Goal: Information Seeking & Learning: Learn about a topic

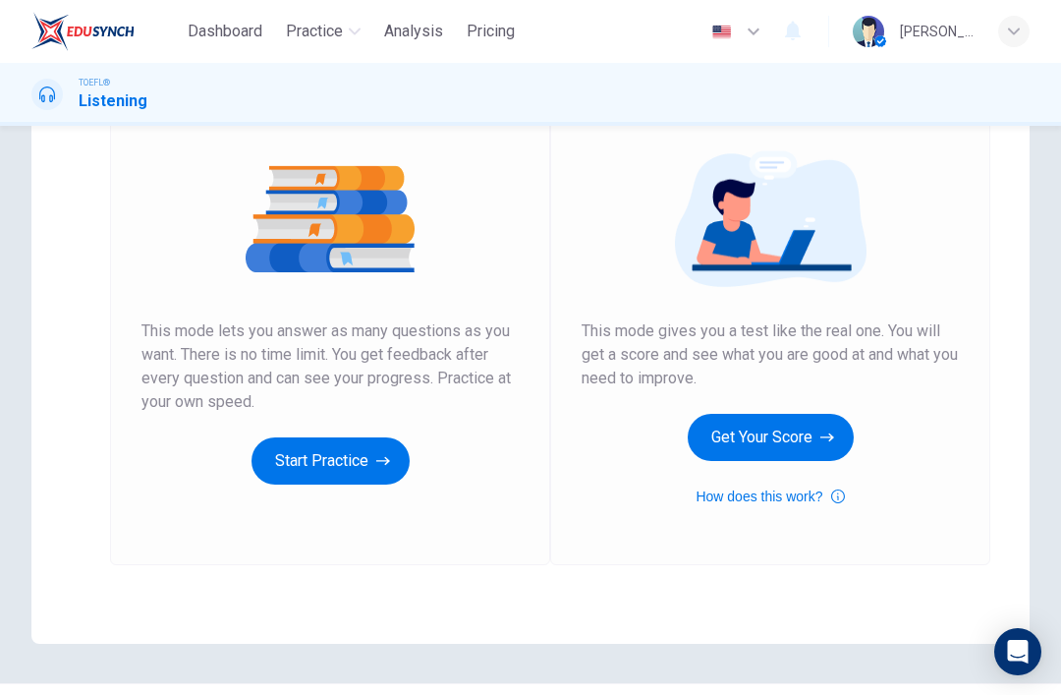
scroll to position [183, 0]
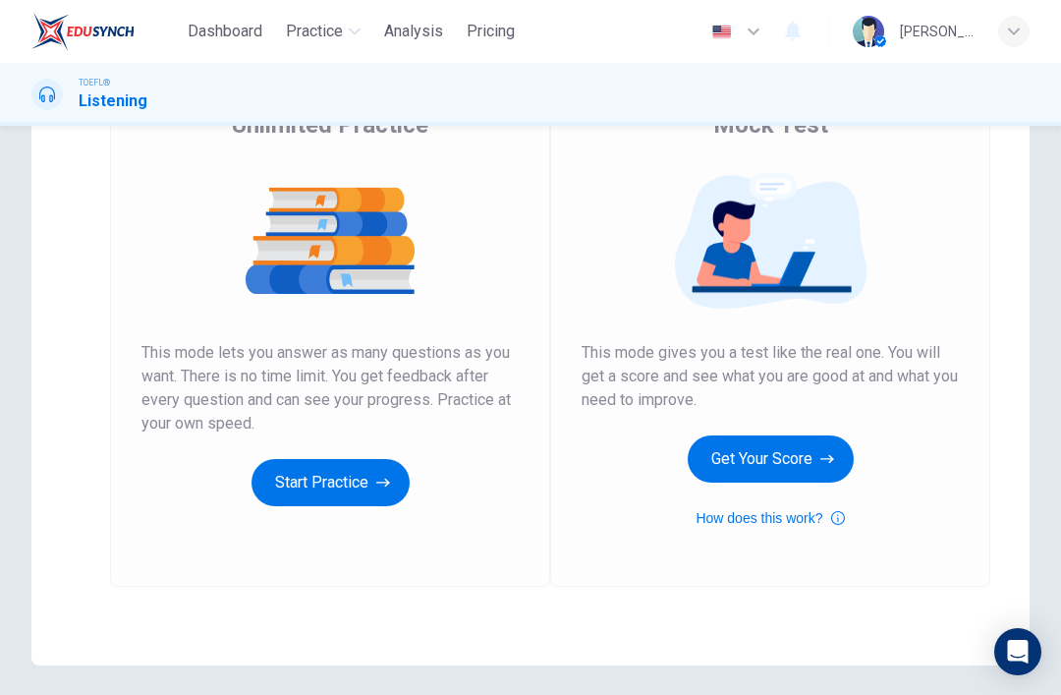
click at [832, 463] on icon "button" at bounding box center [828, 459] width 14 height 20
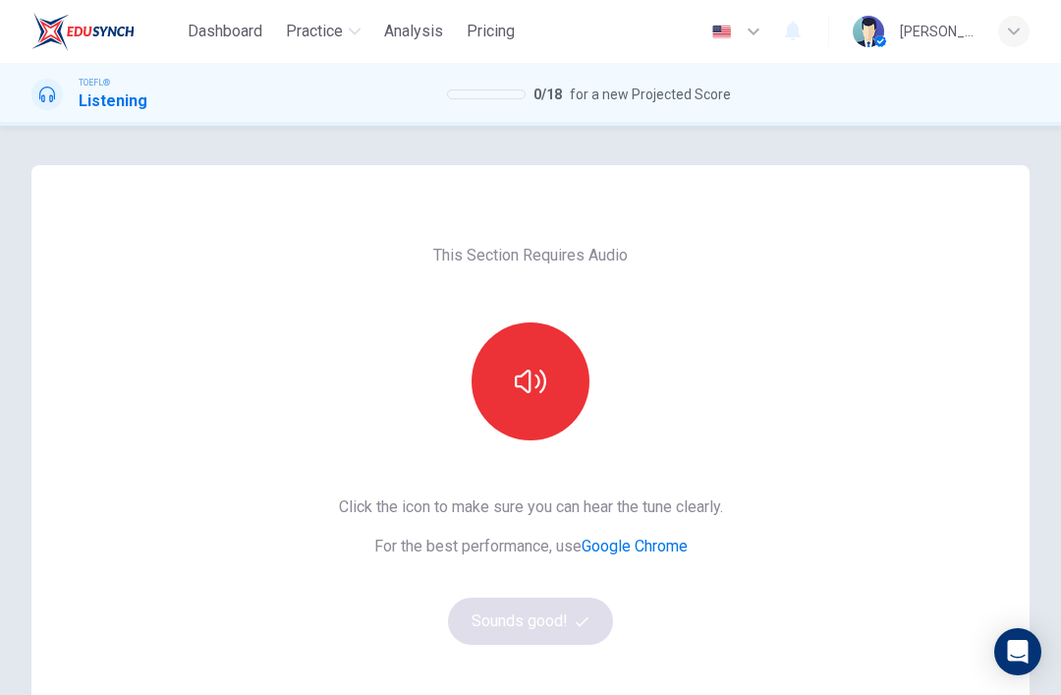
click at [542, 397] on button "button" at bounding box center [531, 381] width 118 height 118
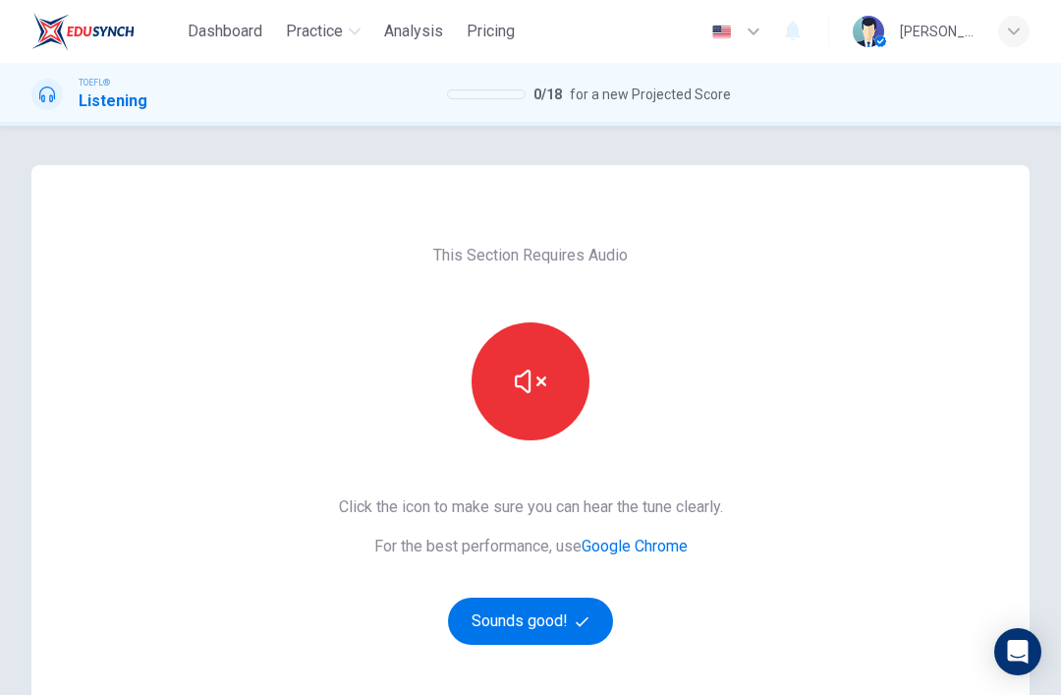
click at [320, 32] on span "Practice" at bounding box center [314, 32] width 57 height 24
click at [322, 39] on span "Practice" at bounding box center [314, 32] width 57 height 24
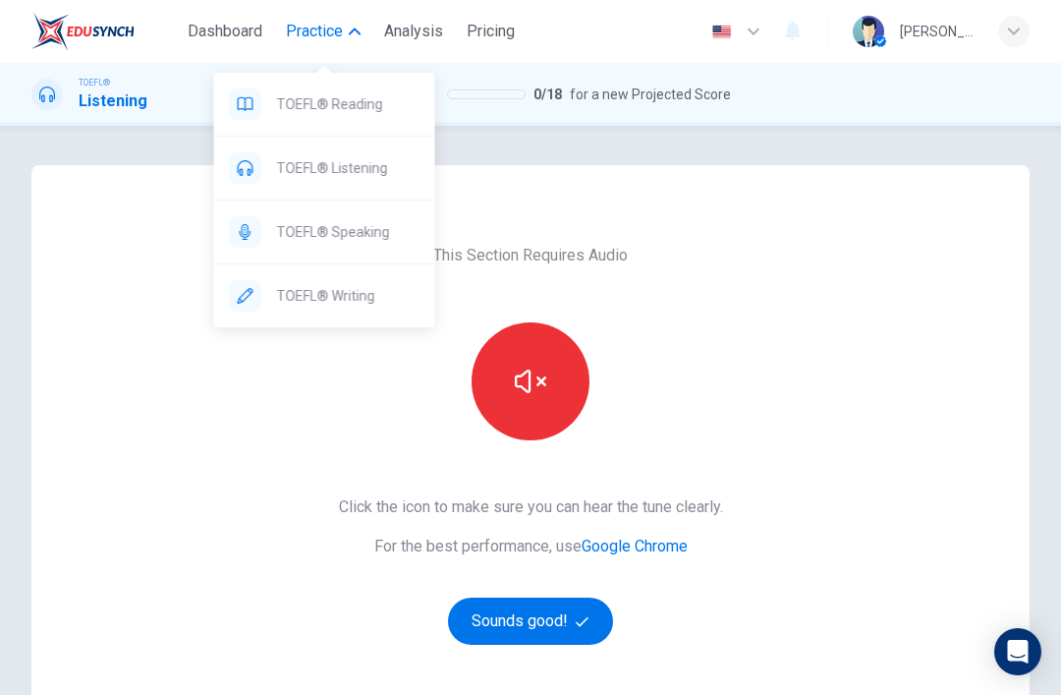
click at [383, 107] on span "TOEFL® Reading" at bounding box center [348, 104] width 143 height 24
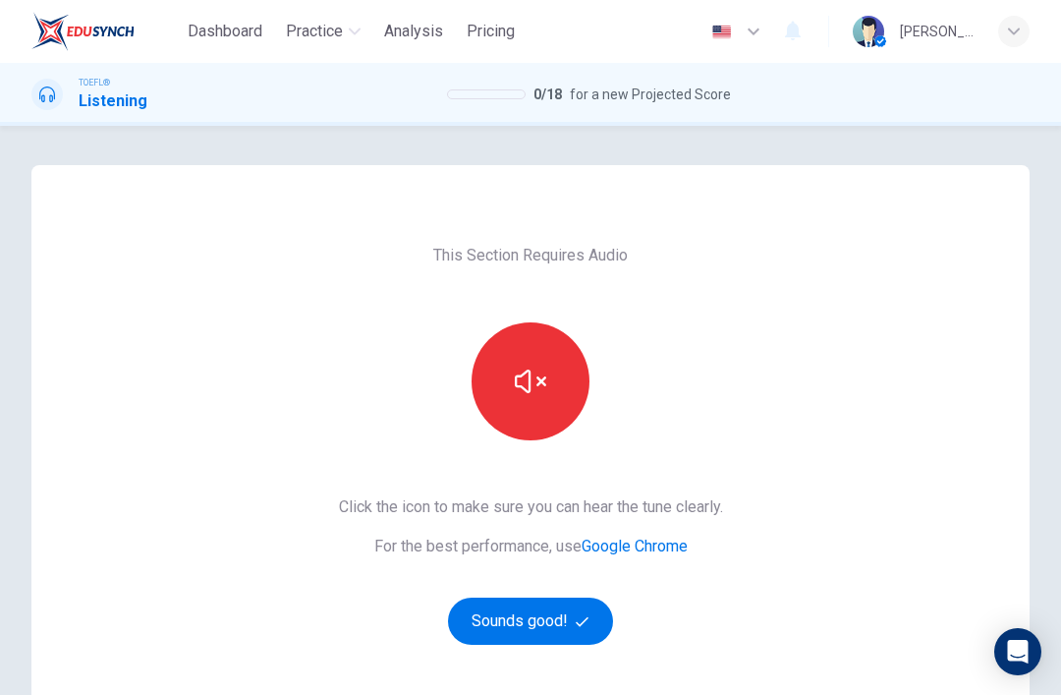
click at [354, 15] on button "Practice" at bounding box center [323, 31] width 90 height 35
click at [331, 34] on span "Practice" at bounding box center [314, 32] width 57 height 24
click at [354, 24] on button "Practice" at bounding box center [323, 31] width 90 height 35
click at [354, 29] on icon "button" at bounding box center [355, 32] width 12 height 12
click at [314, 37] on span "Practice" at bounding box center [314, 32] width 57 height 24
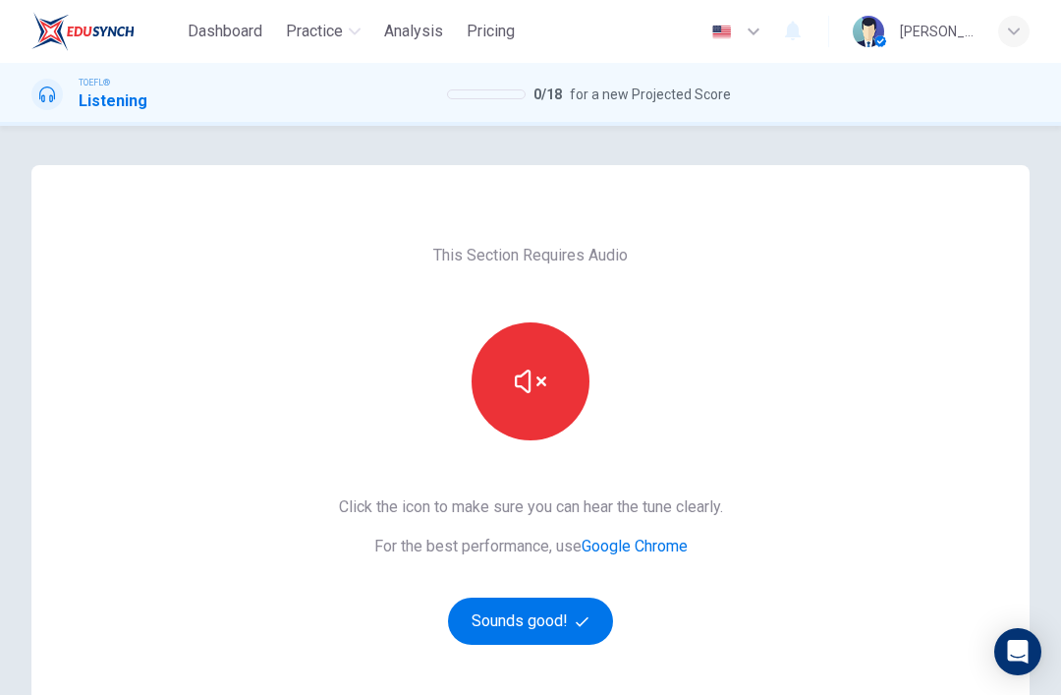
click at [343, 24] on span "Practice" at bounding box center [314, 32] width 57 height 24
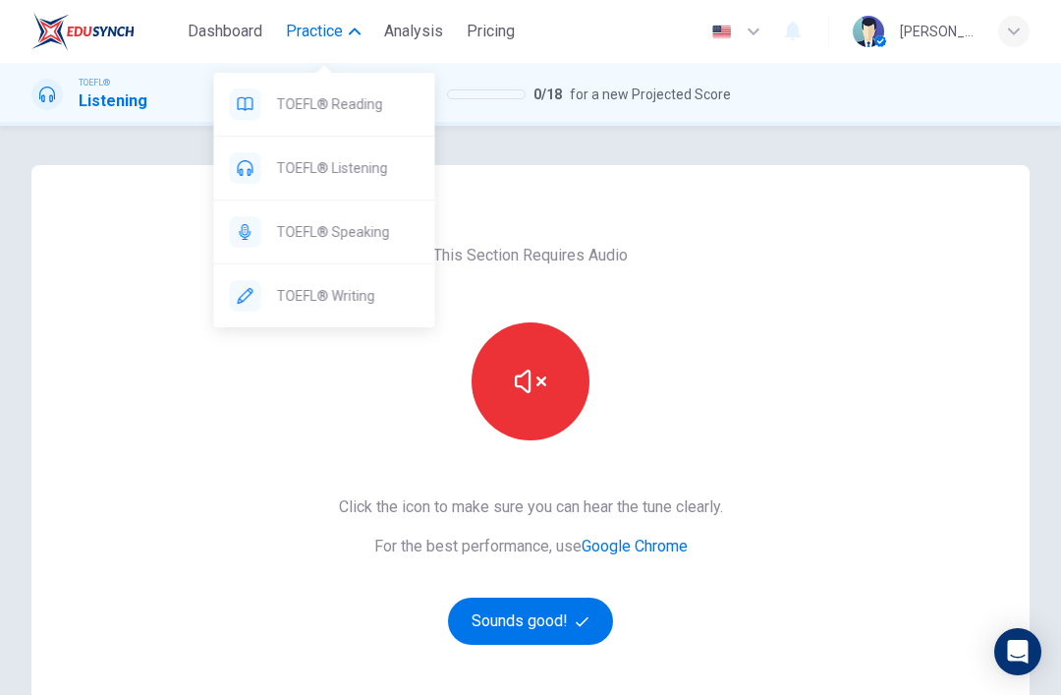
click at [387, 113] on span "TOEFL® Reading" at bounding box center [348, 104] width 143 height 24
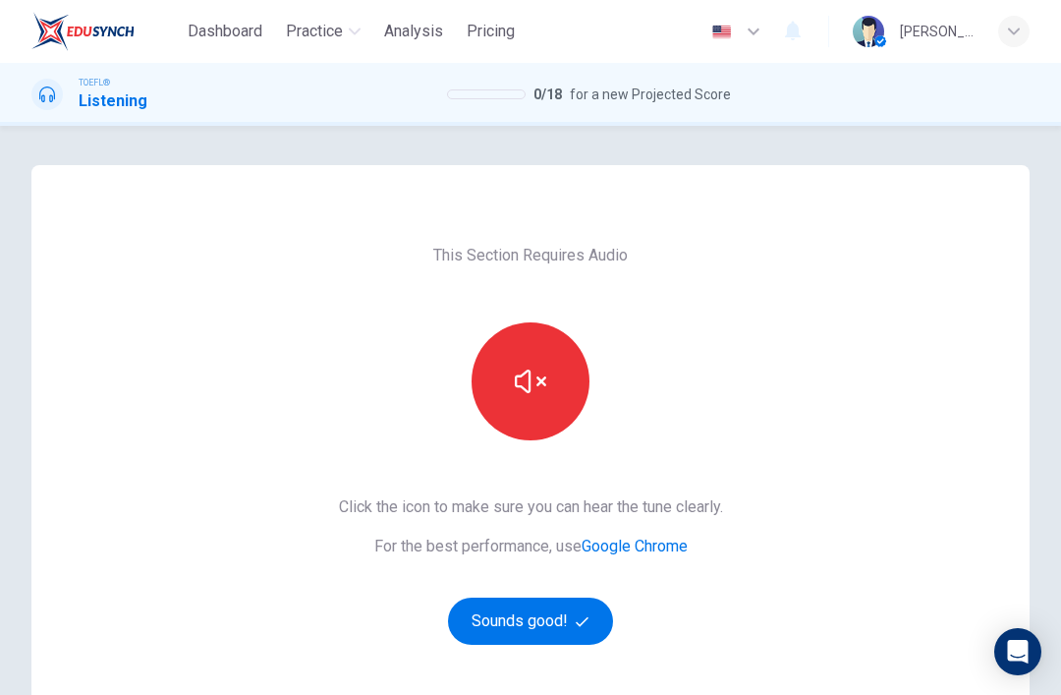
click at [962, 40] on div "[PERSON_NAME]" at bounding box center [937, 32] width 75 height 24
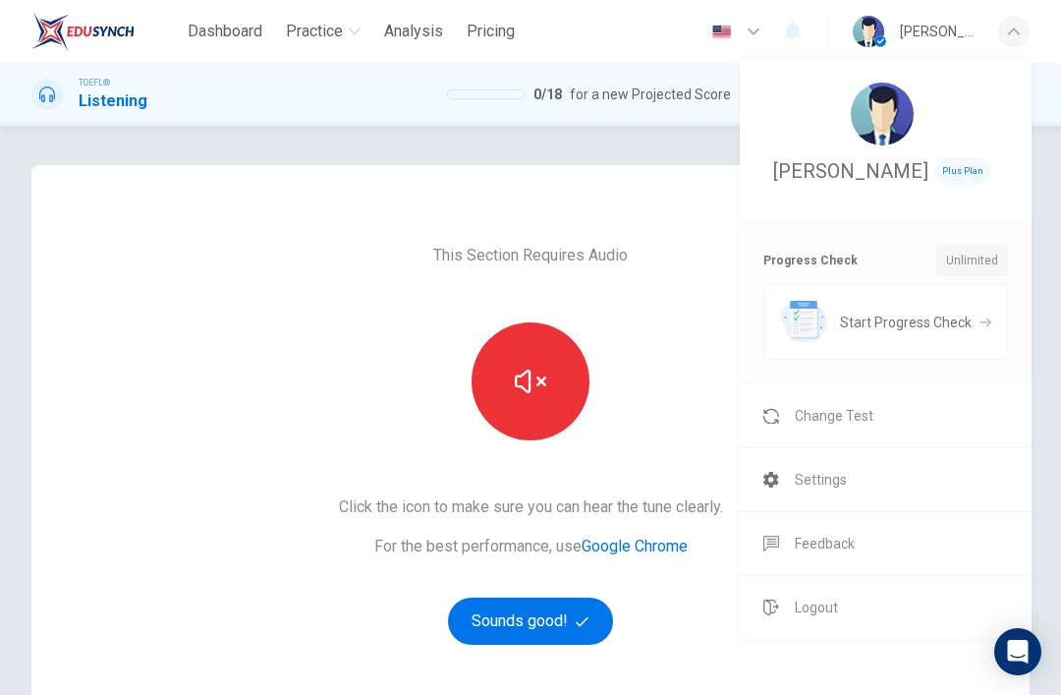
click at [893, 447] on li "Change Test" at bounding box center [886, 415] width 292 height 63
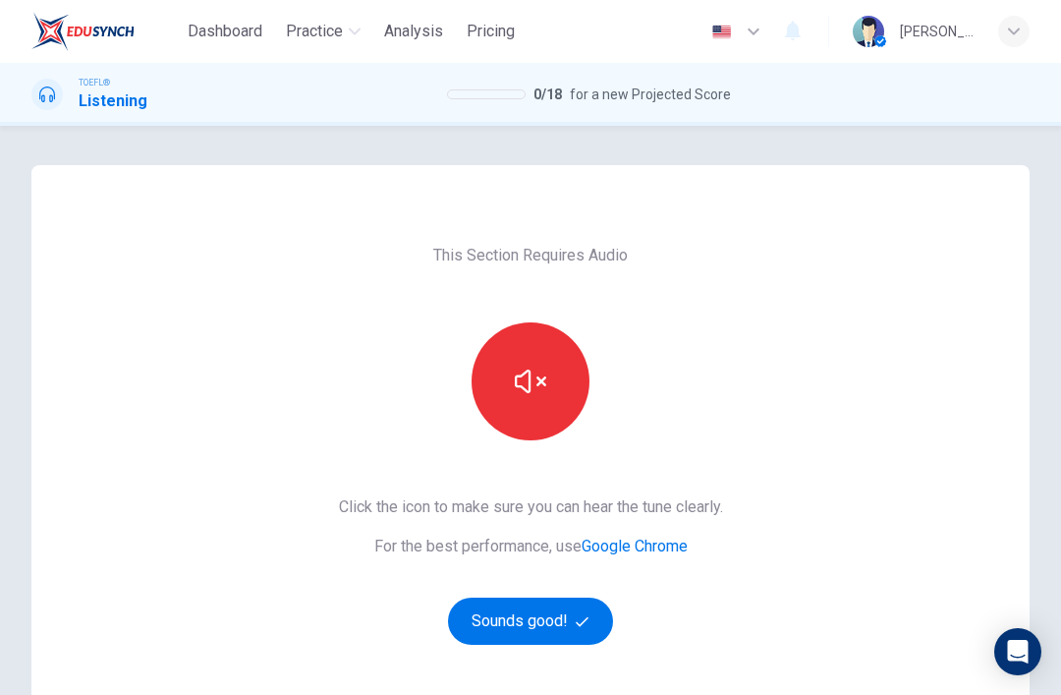
click at [511, 631] on button "Sounds good!" at bounding box center [530, 621] width 165 height 47
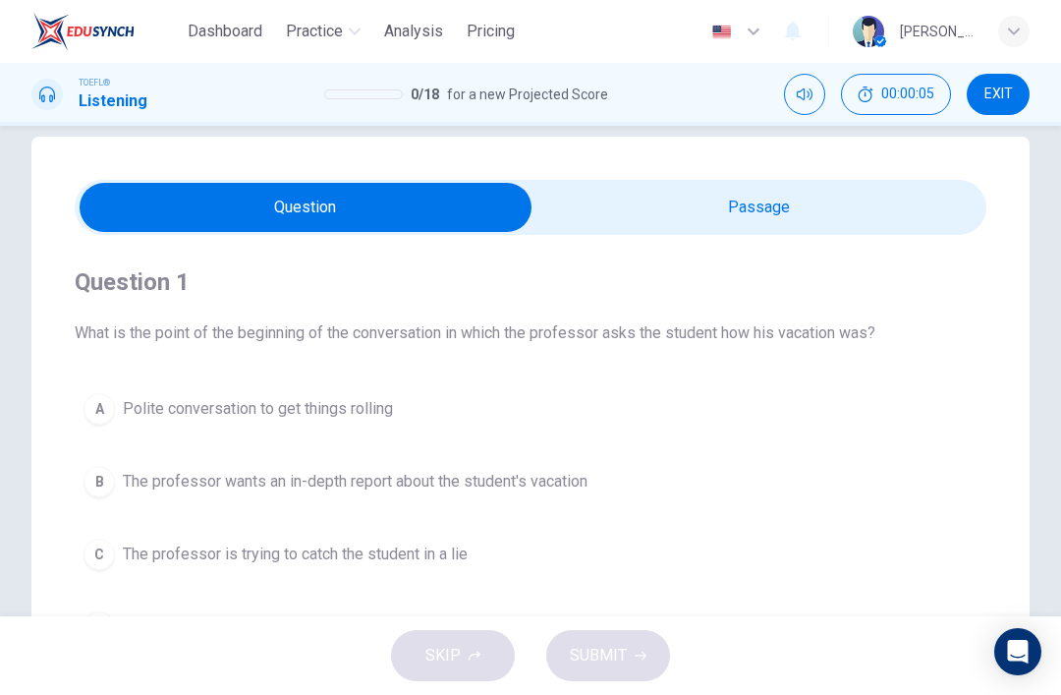
scroll to position [20, 0]
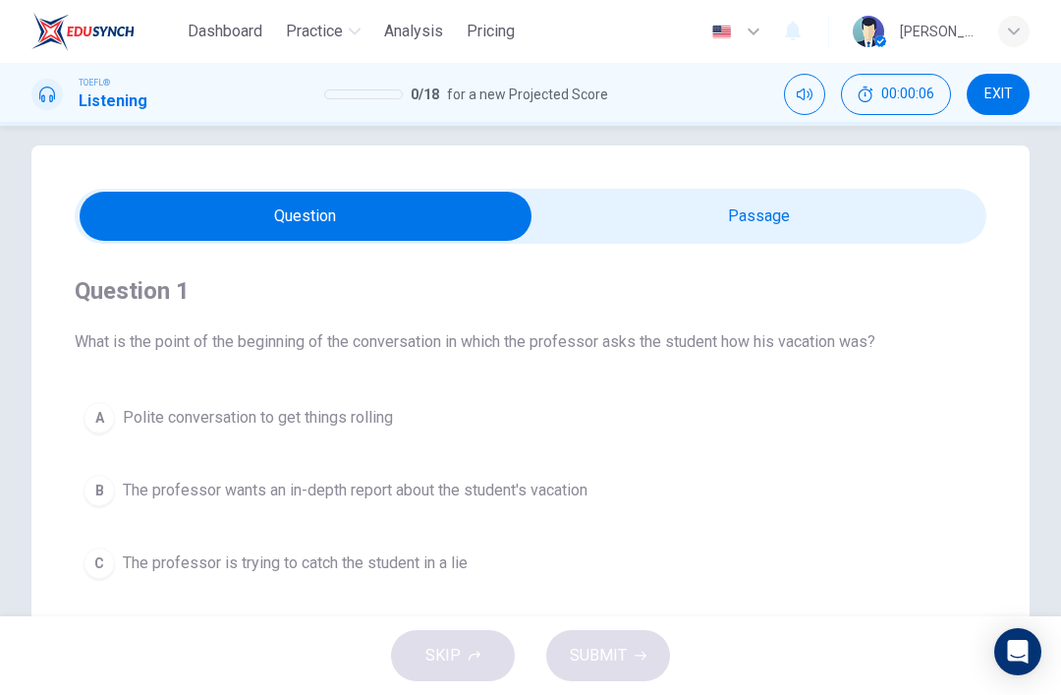
click at [992, 40] on div "[PERSON_NAME]" at bounding box center [941, 31] width 177 height 31
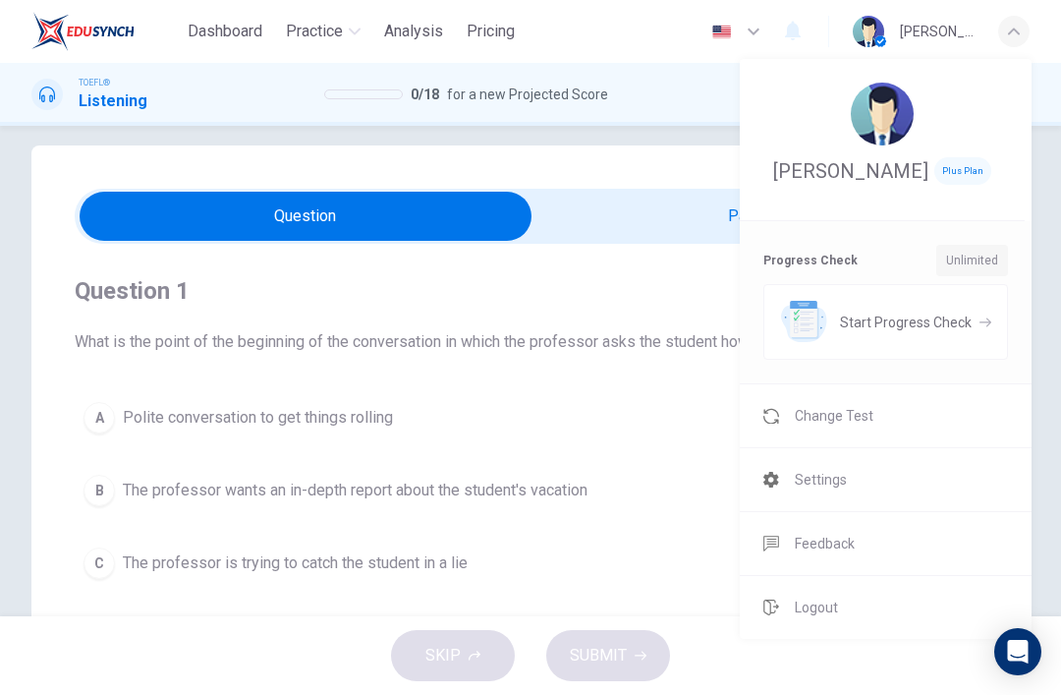
click at [835, 428] on span "Change Test" at bounding box center [834, 416] width 79 height 24
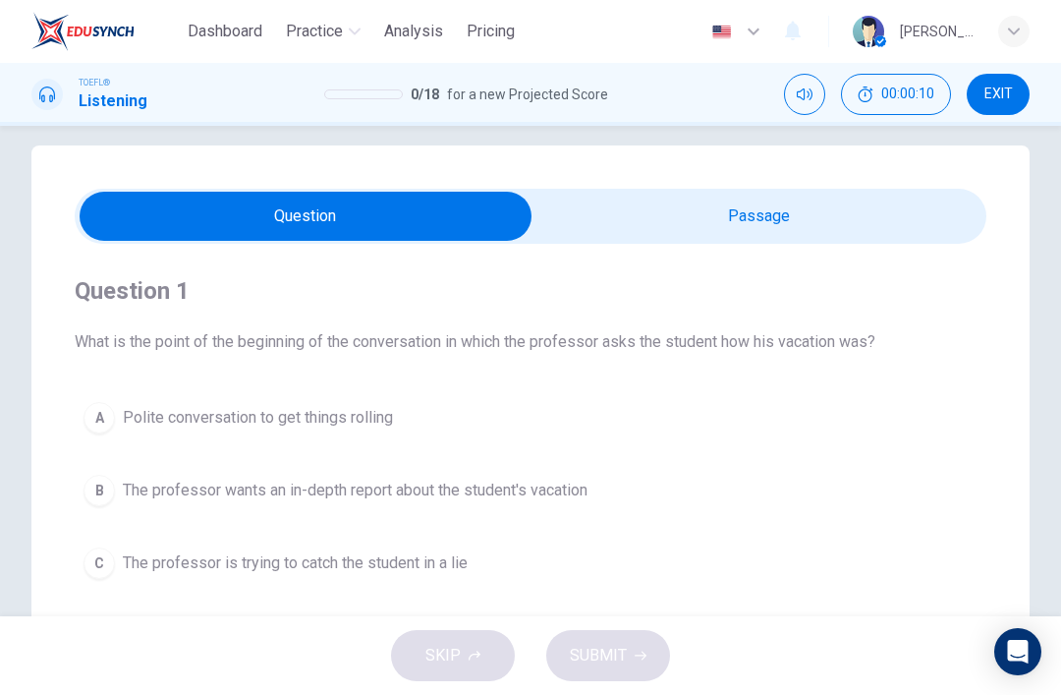
click at [1002, 34] on div "button" at bounding box center [1014, 31] width 31 height 31
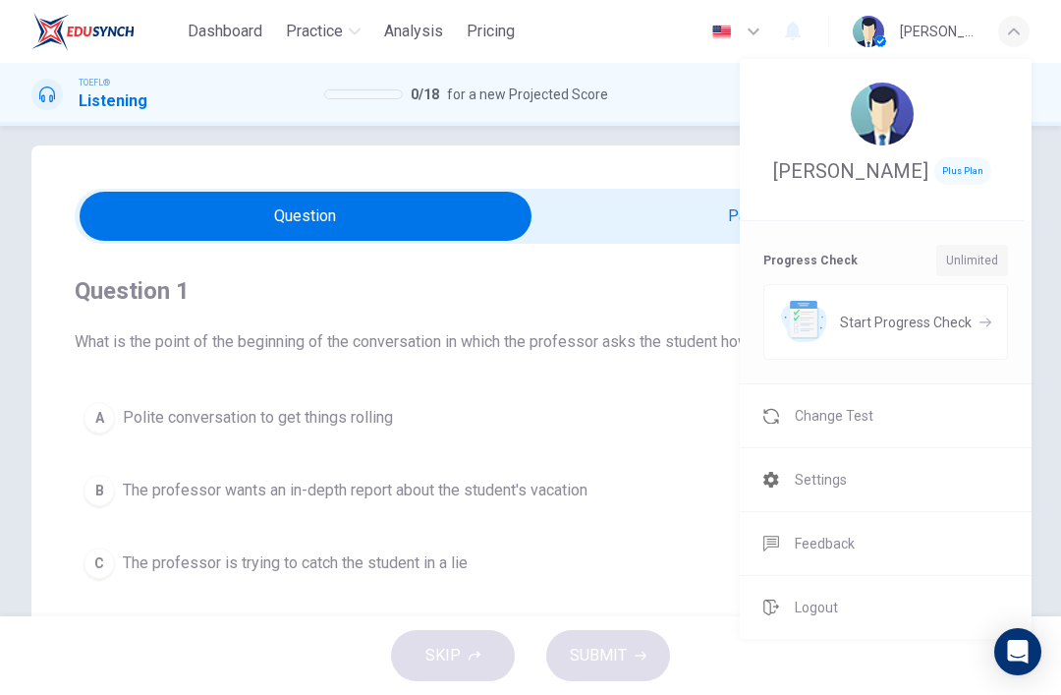
click at [915, 447] on li "Change Test" at bounding box center [886, 415] width 292 height 63
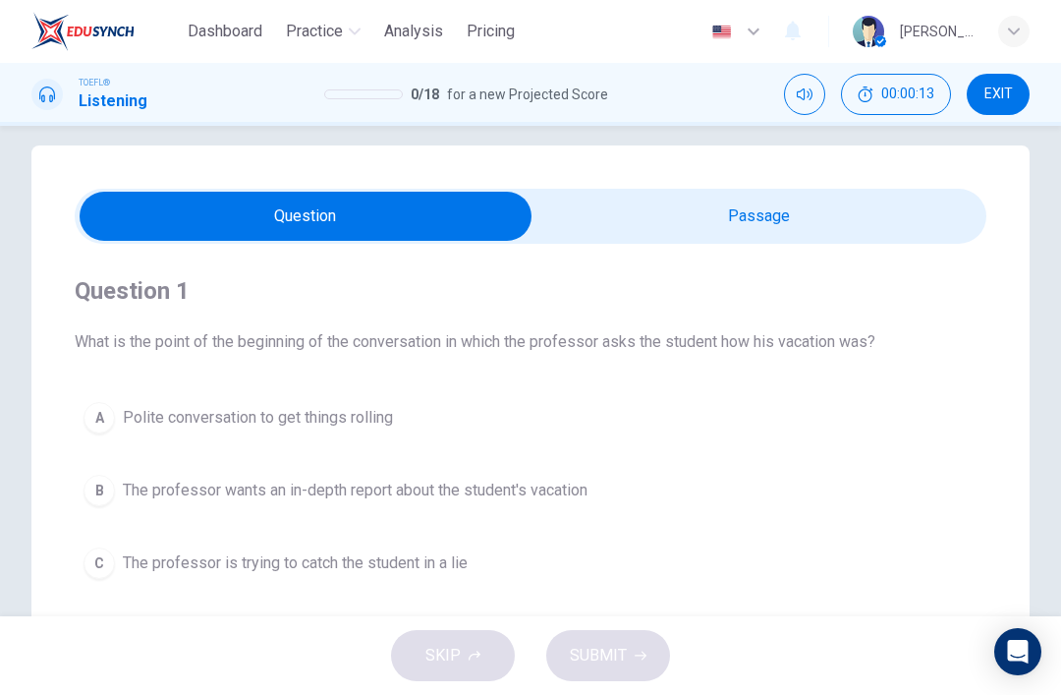
click at [1012, 109] on button "EXIT" at bounding box center [998, 94] width 63 height 41
click at [1000, 94] on span "EXIT" at bounding box center [999, 94] width 29 height 16
click at [994, 109] on button "EXIT" at bounding box center [998, 94] width 63 height 41
click at [993, 109] on button "EXIT" at bounding box center [998, 94] width 63 height 41
click at [1002, 95] on span "EXIT" at bounding box center [999, 94] width 29 height 16
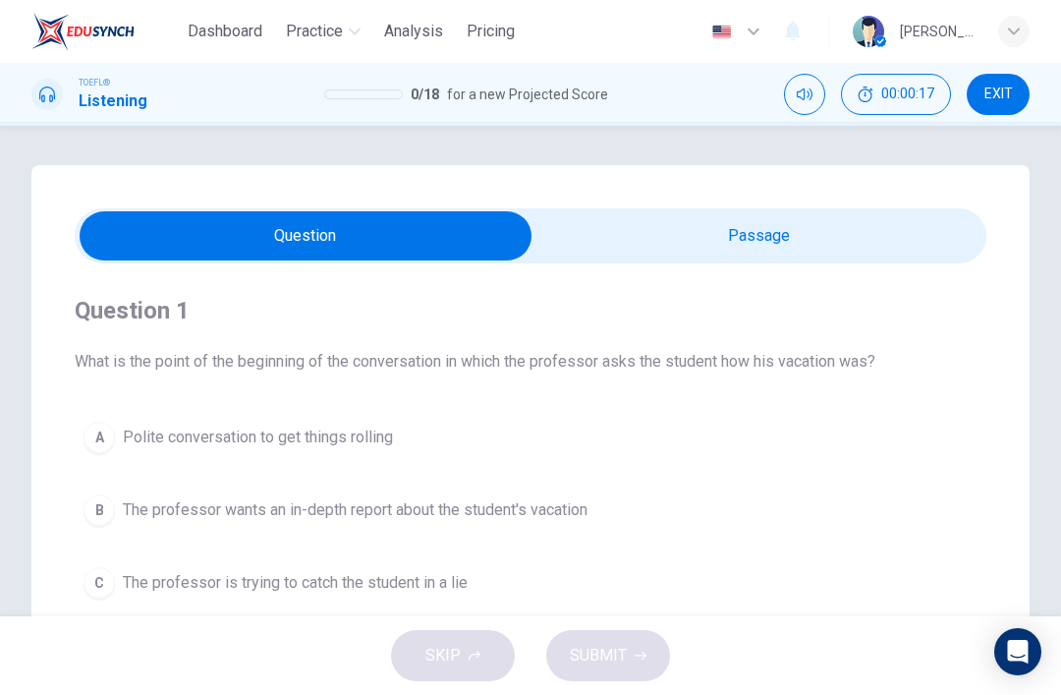
scroll to position [0, 0]
click at [50, 32] on img at bounding box center [82, 31] width 103 height 39
click at [1018, 34] on icon "button" at bounding box center [1014, 32] width 12 height 12
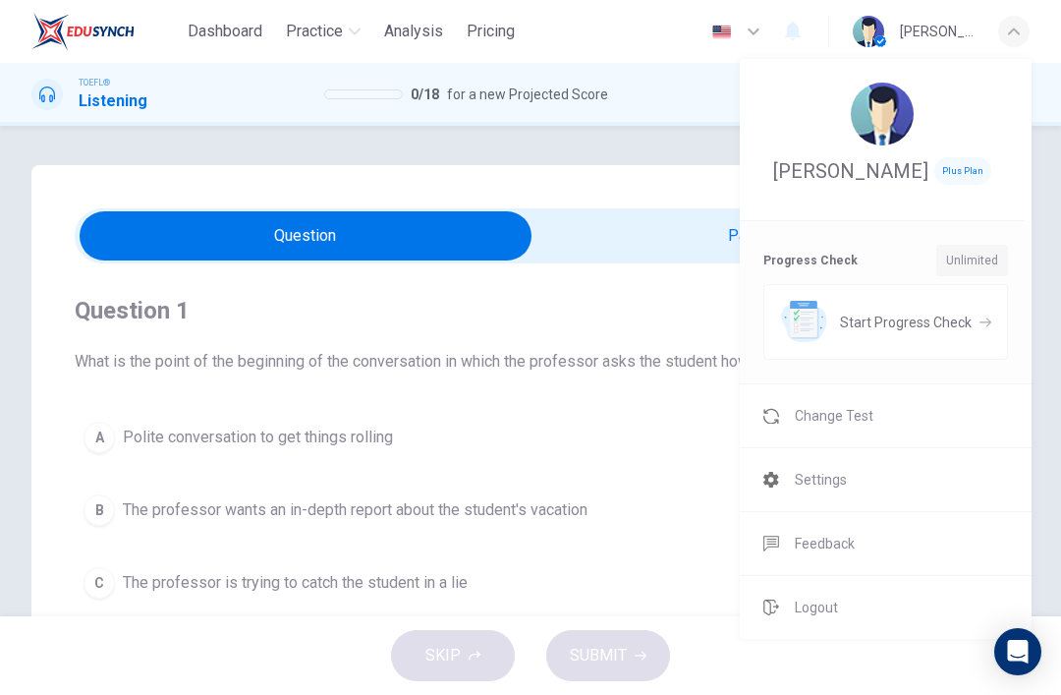
click at [869, 428] on span "Change Test" at bounding box center [834, 416] width 79 height 24
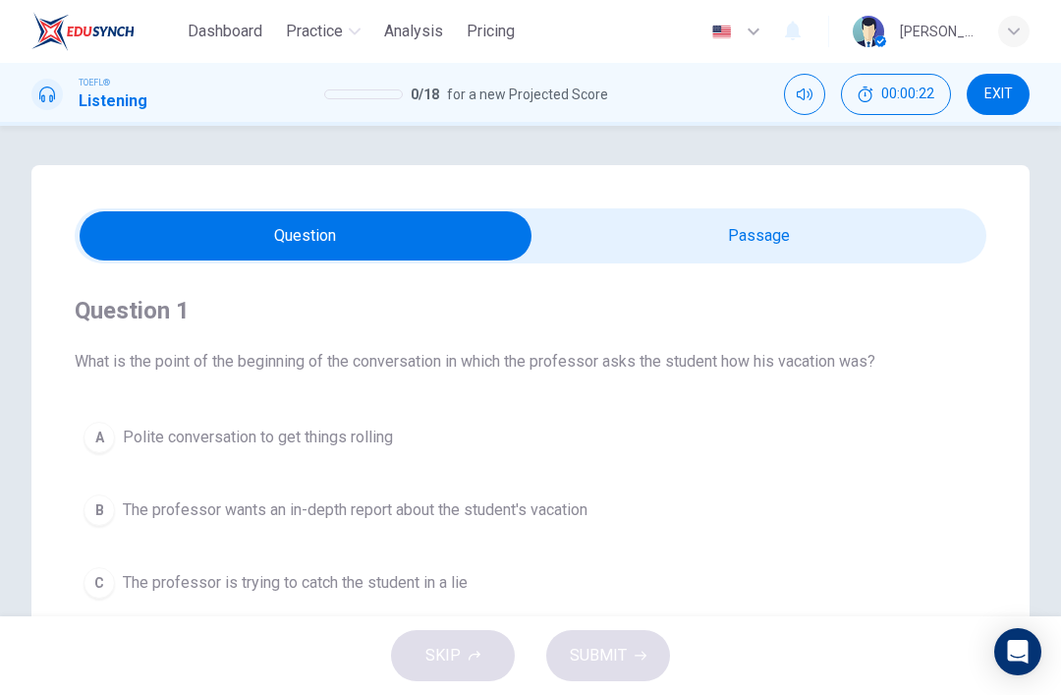
click at [996, 98] on span "EXIT" at bounding box center [999, 94] width 29 height 16
click at [994, 85] on button "EXIT" at bounding box center [998, 94] width 63 height 41
click at [994, 84] on button "EXIT" at bounding box center [998, 94] width 63 height 41
click at [997, 93] on span "EXIT" at bounding box center [999, 94] width 29 height 16
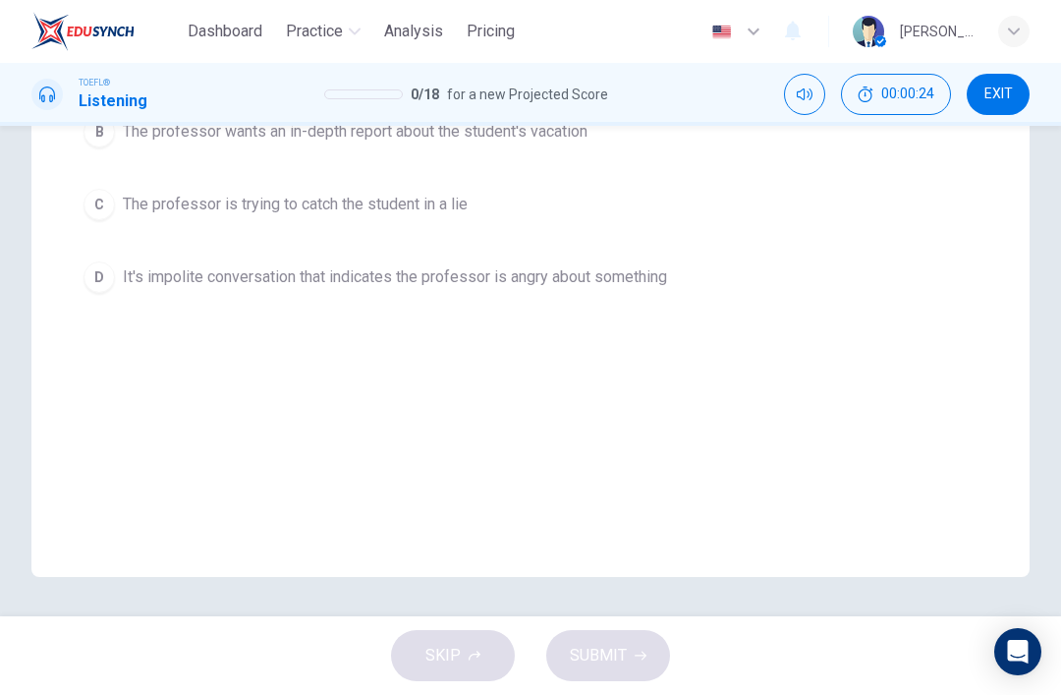
scroll to position [378, 0]
click at [600, 266] on span "It's impolite conversation that indicates the professor is angry about something" at bounding box center [395, 277] width 544 height 24
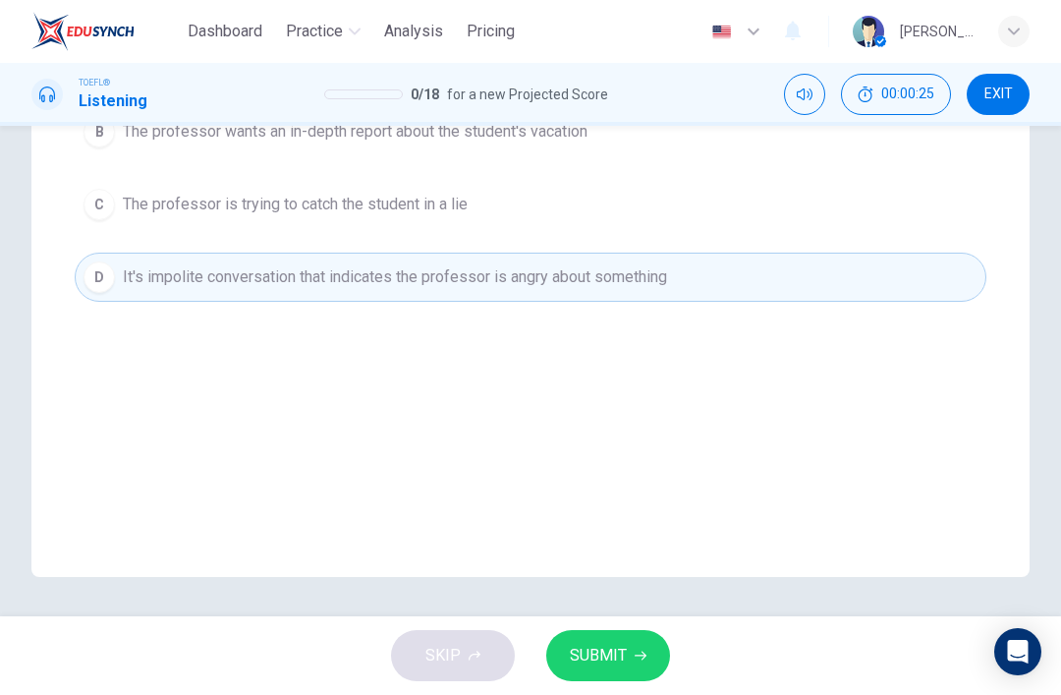
click at [602, 221] on button "C The professor is trying to catch the student in a lie" at bounding box center [531, 204] width 912 height 49
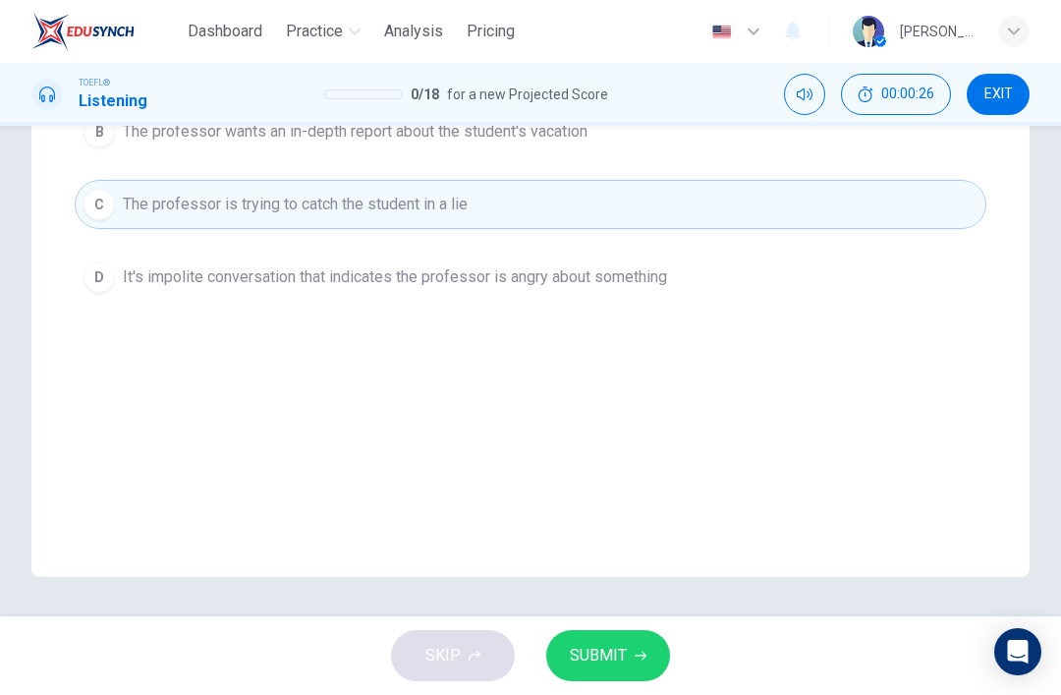
click at [593, 227] on button "C The professor is trying to catch the student in a lie" at bounding box center [531, 204] width 912 height 49
click at [610, 655] on span "SUBMIT" at bounding box center [598, 656] width 57 height 28
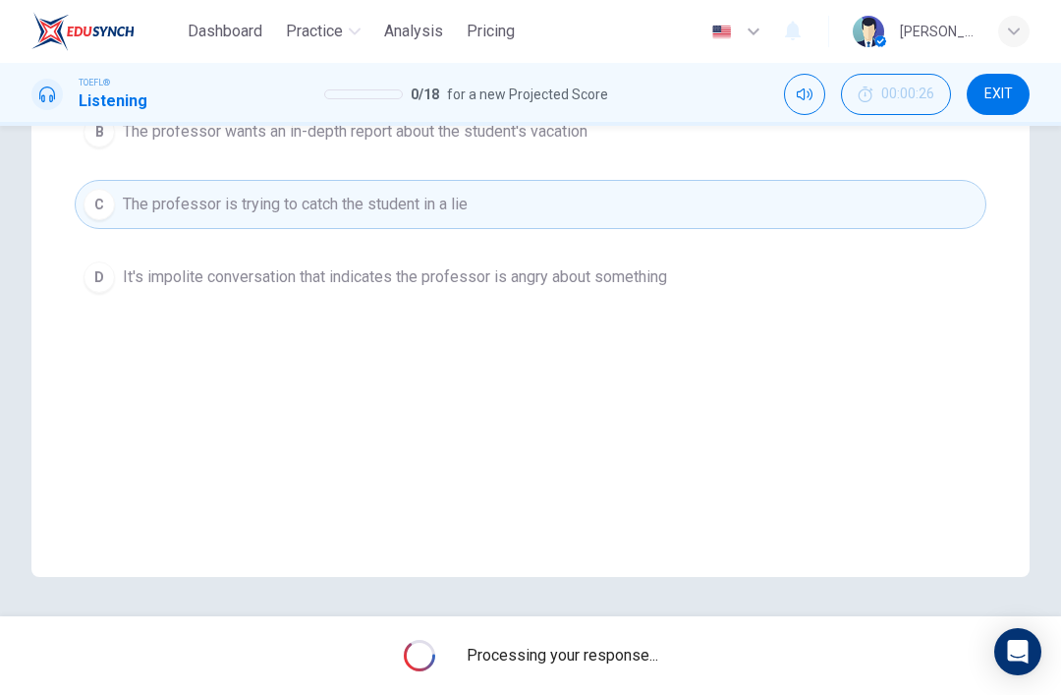
click at [995, 92] on span "EXIT" at bounding box center [999, 94] width 29 height 16
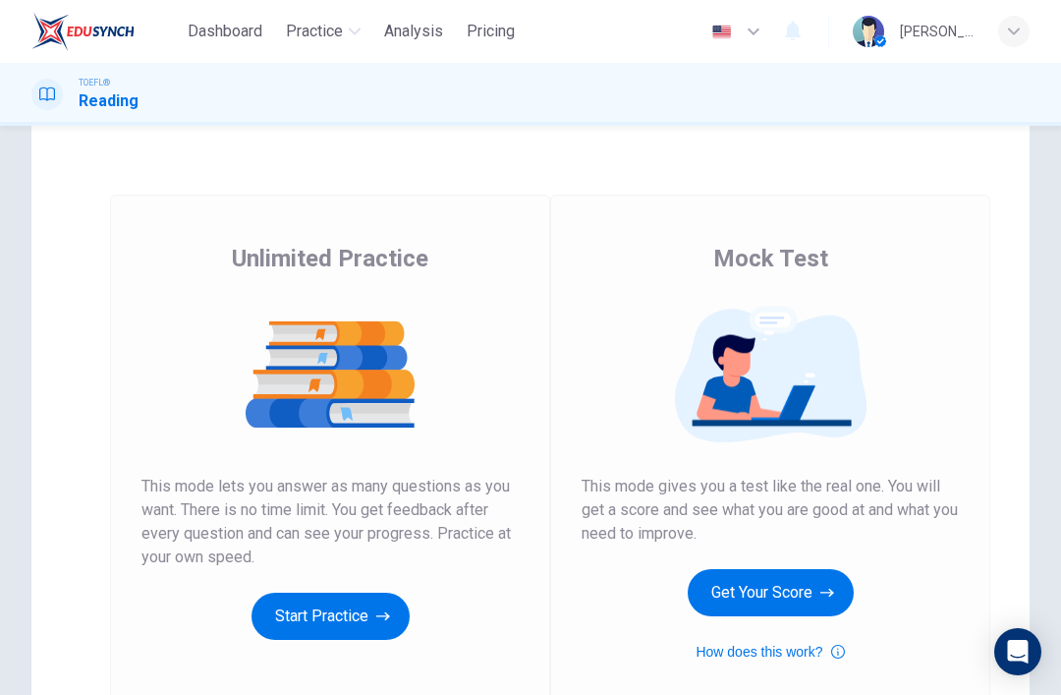
scroll to position [52, 0]
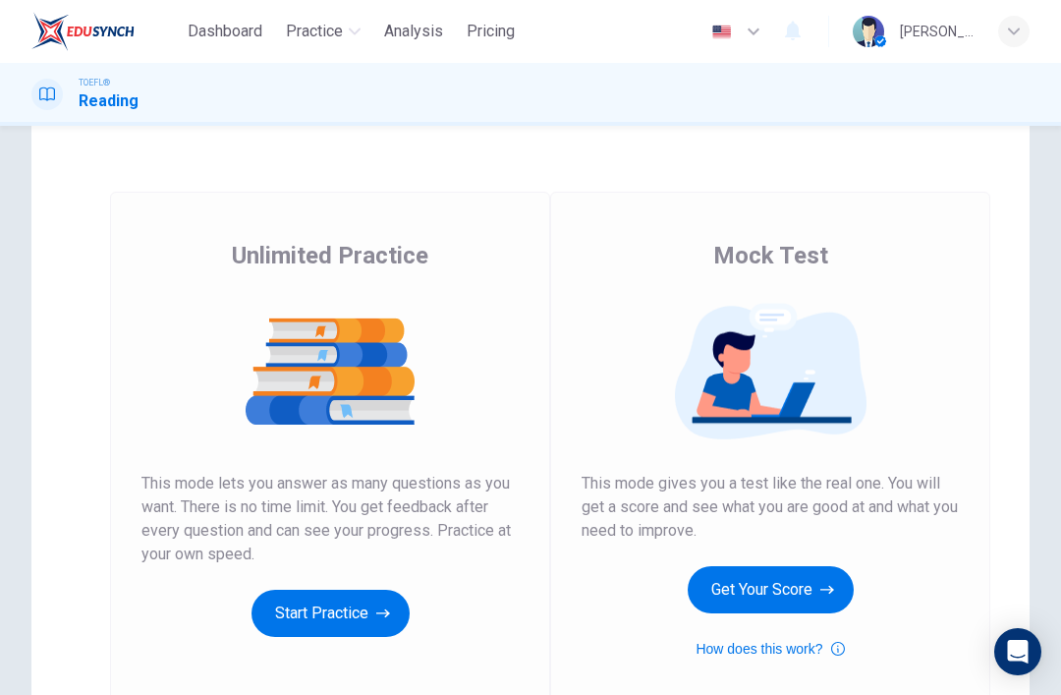
click at [776, 590] on button "Get Your Score" at bounding box center [771, 589] width 166 height 47
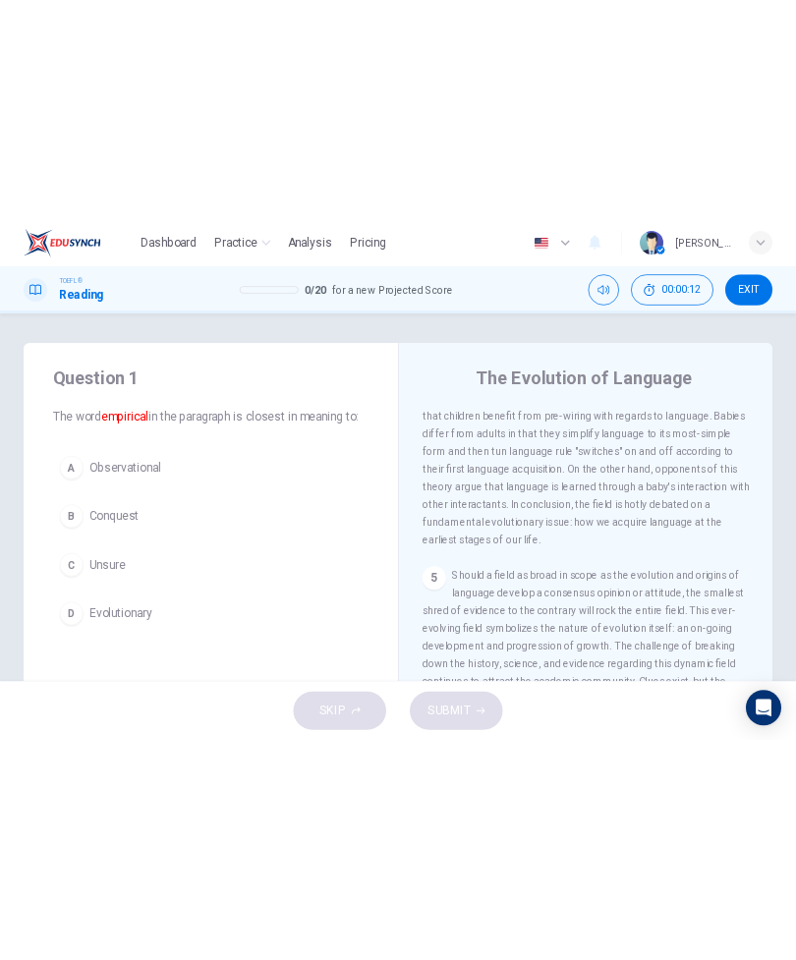
scroll to position [0, 0]
